Goal: Task Accomplishment & Management: Use online tool/utility

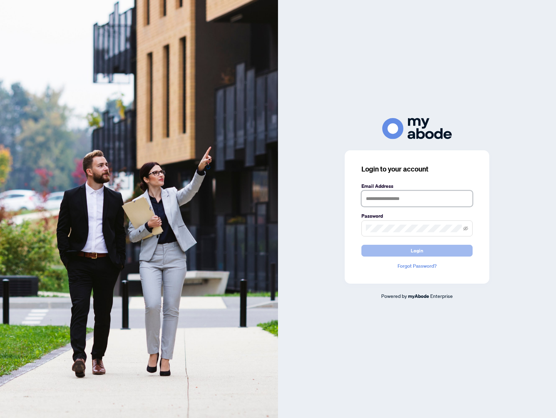
type input "**********"
click at [415, 252] on span "Login" at bounding box center [417, 250] width 13 height 11
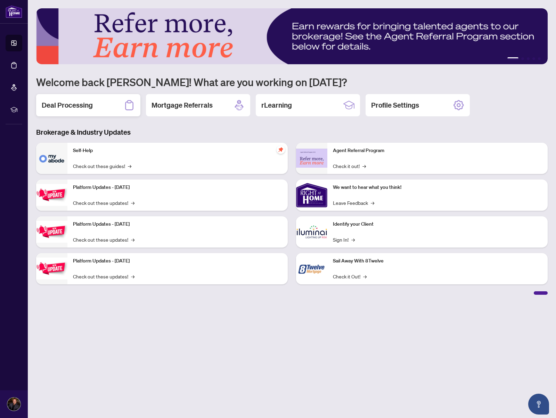
click at [108, 105] on div "Deal Processing" at bounding box center [88, 105] width 104 height 22
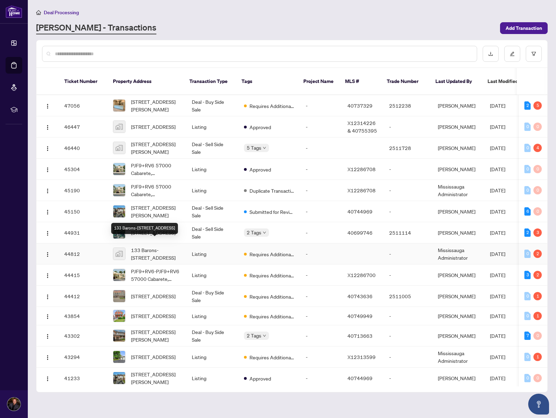
click at [156, 246] on span "133 Barons-[STREET_ADDRESS]" at bounding box center [156, 253] width 50 height 15
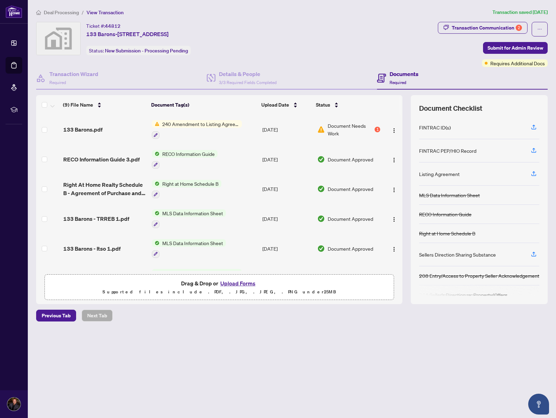
click at [190, 126] on span "240 Amendment to Listing Agreement - Authority to Offer for Sale Price Change/E…" at bounding box center [200, 124] width 82 height 8
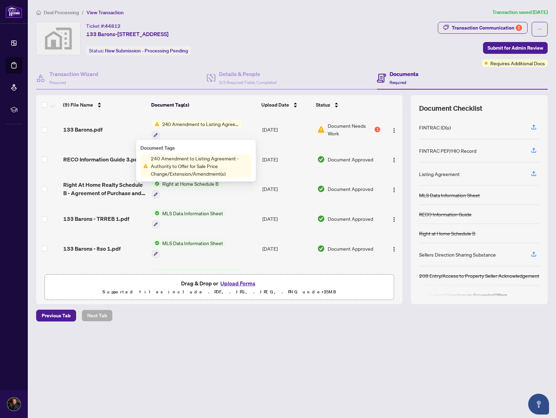
click at [90, 127] on span "133 Barons.pdf" at bounding box center [82, 129] width 39 height 8
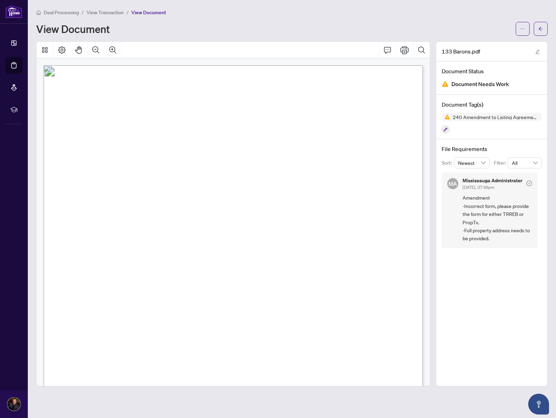
drag, startPoint x: 303, startPoint y: 167, endPoint x: 197, endPoint y: 166, distance: 106.0
click at [197, 65] on p "Form 240 Revised 2024 Page 1 of 1 The trademarks REALTOR®, REALTORS®, MLS®, Mul…" at bounding box center [381, 65] width 677 height 0
click at [205, 166] on span "Right at Home Realty, Brokerage" at bounding box center [248, 169] width 100 height 6
drag, startPoint x: 199, startPoint y: 166, endPoint x: 303, endPoint y: 166, distance: 104.6
click at [299, 166] on span "Right at Home Realty, Brokerage" at bounding box center [248, 169] width 100 height 6
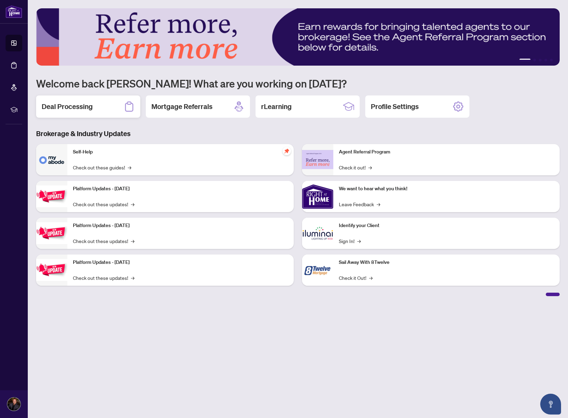
click at [97, 110] on div "Deal Processing" at bounding box center [88, 107] width 104 height 22
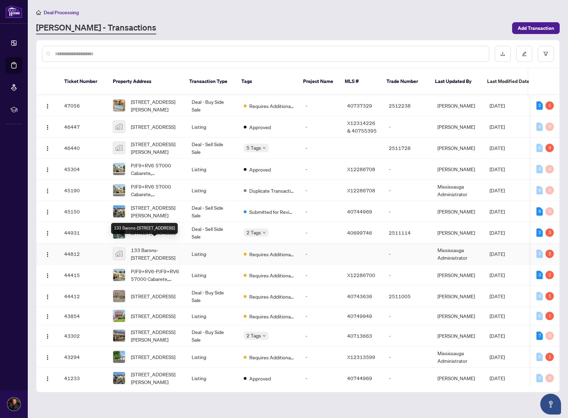
click at [159, 246] on span "133 Barons-[STREET_ADDRESS]" at bounding box center [156, 253] width 50 height 15
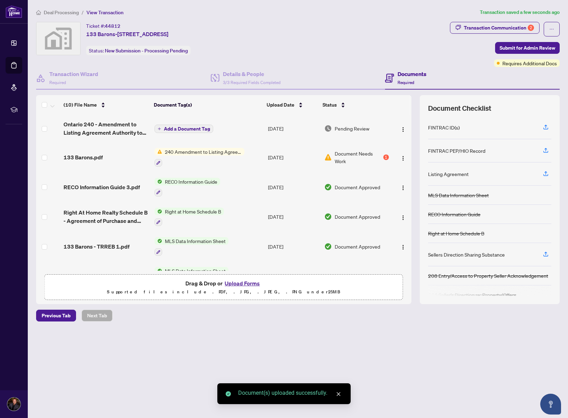
click at [175, 129] on span "Add a Document Tag" at bounding box center [187, 128] width 46 height 5
